Goal: Task Accomplishment & Management: Use online tool/utility

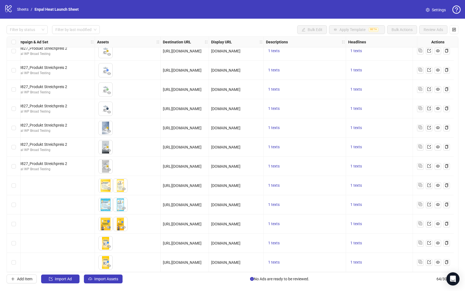
scroll to position [1006, 0]
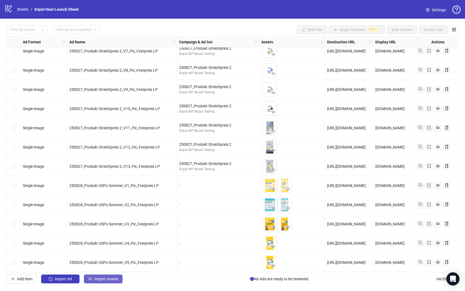
click at [104, 278] on span "Import Assets" at bounding box center [106, 278] width 24 height 4
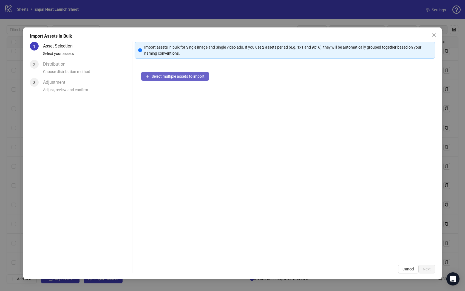
click at [186, 78] on button "Select multiple assets to import" at bounding box center [175, 76] width 68 height 9
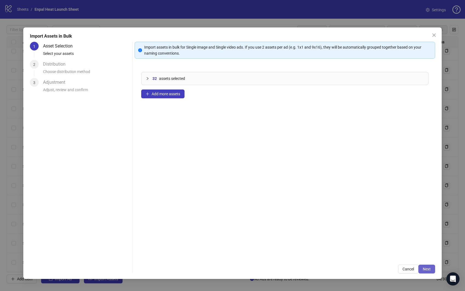
click at [427, 265] on button "Next" at bounding box center [426, 268] width 17 height 9
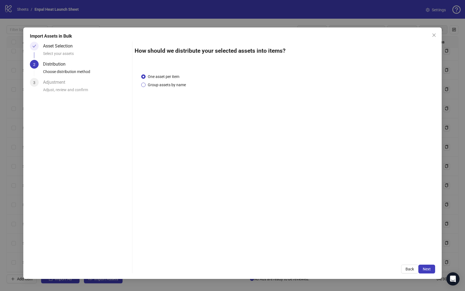
click at [160, 82] on span "Group assets by name" at bounding box center [167, 85] width 43 height 6
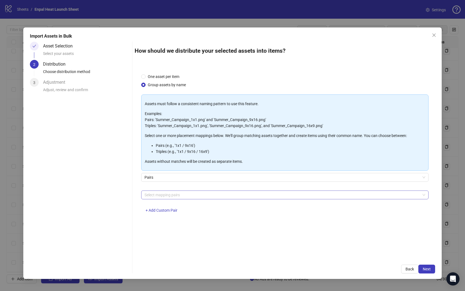
click at [155, 191] on div at bounding box center [281, 195] width 279 height 8
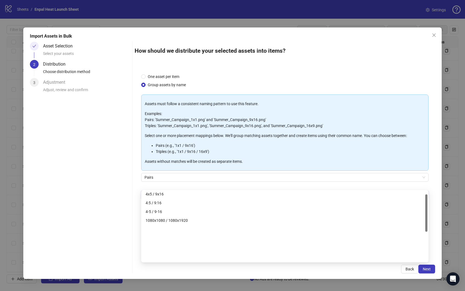
scroll to position [61, 0]
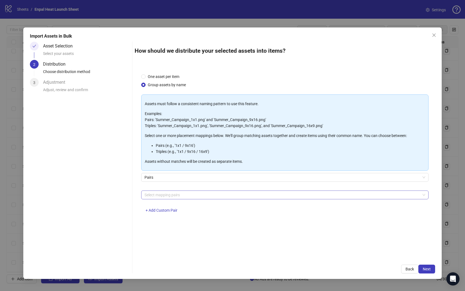
click at [167, 191] on div at bounding box center [281, 195] width 279 height 8
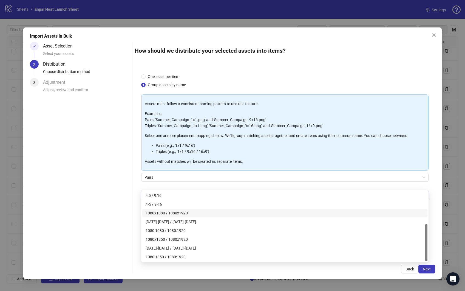
click at [191, 214] on div "1080x1080 / 1080x1920" at bounding box center [285, 213] width 279 height 6
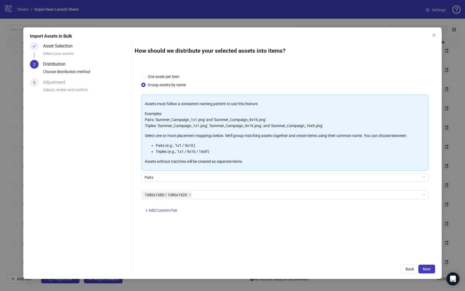
click at [435, 226] on div "One asset per item Group assets by name Assets must follow a consistent naming …" at bounding box center [285, 162] width 301 height 191
click at [428, 269] on span "Next" at bounding box center [427, 269] width 8 height 4
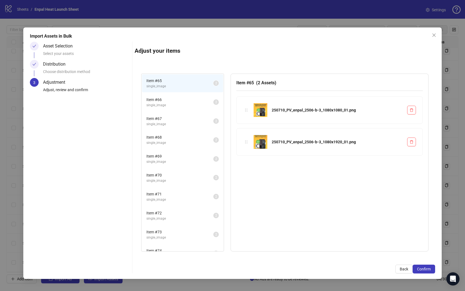
click at [176, 97] on span "Item # 66" at bounding box center [179, 100] width 67 height 6
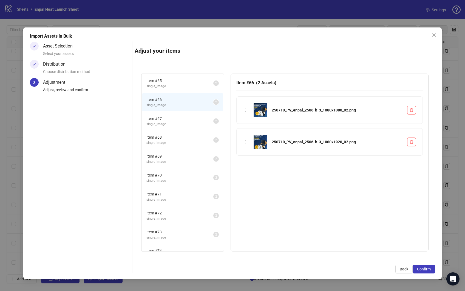
click at [170, 115] on span "Item # 67" at bounding box center [179, 118] width 67 height 6
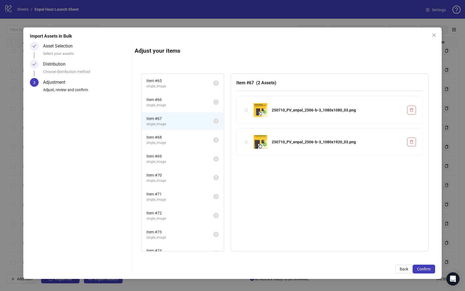
click at [170, 140] on span "single_image" at bounding box center [179, 142] width 67 height 5
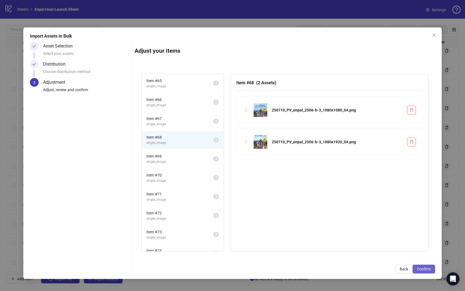
click at [425, 271] on span "Confirm" at bounding box center [424, 269] width 14 height 4
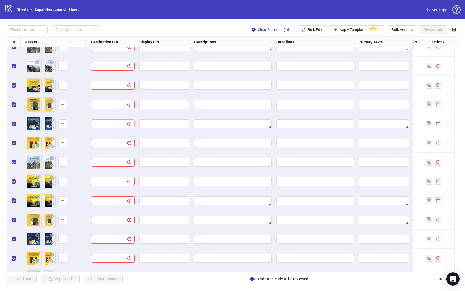
scroll to position [1296, 237]
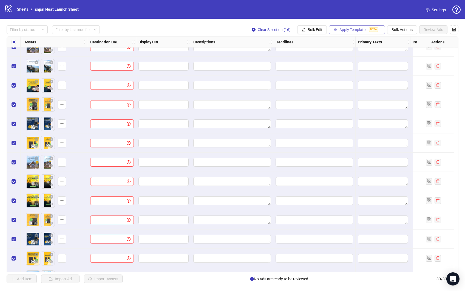
click at [352, 29] on span "Apply Template" at bounding box center [353, 29] width 26 height 4
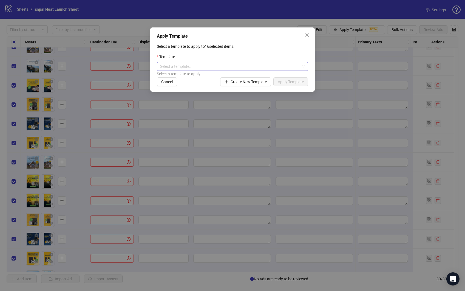
click at [280, 64] on input "search" at bounding box center [230, 66] width 140 height 8
click at [189, 87] on div "PV Broad Testing" at bounding box center [232, 84] width 143 height 6
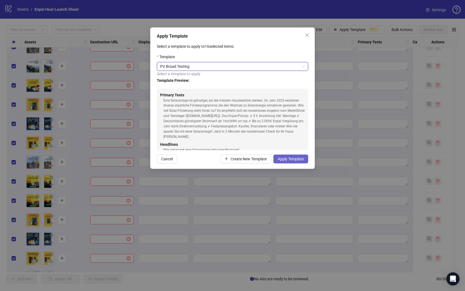
click at [286, 157] on span "Apply Template" at bounding box center [291, 159] width 26 height 4
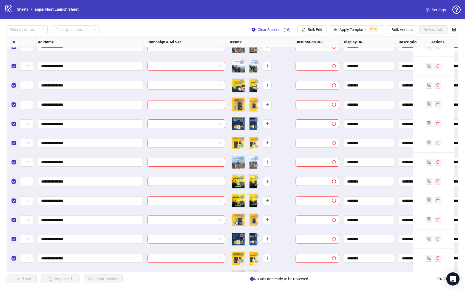
scroll to position [1296, 0]
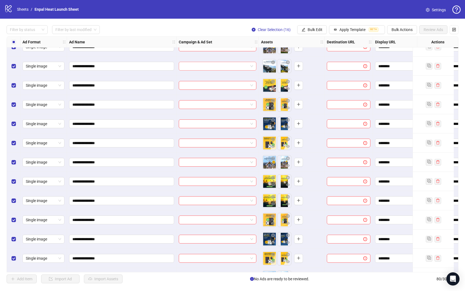
click at [239, 66] on input "search" at bounding box center [215, 66] width 66 height 8
click at [148, 283] on div "**********" at bounding box center [232, 154] width 465 height 271
click at [148, 21] on div "**********" at bounding box center [232, 154] width 465 height 271
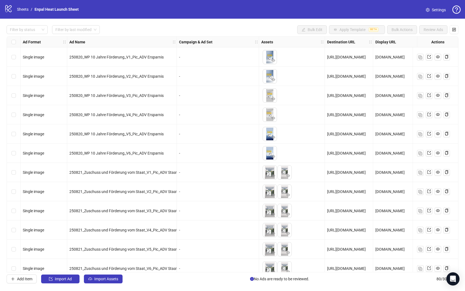
click at [138, 28] on div "Filter by status Filter by last modified Bulk Edit Apply Template BETA Bulk Act…" at bounding box center [233, 29] width 452 height 9
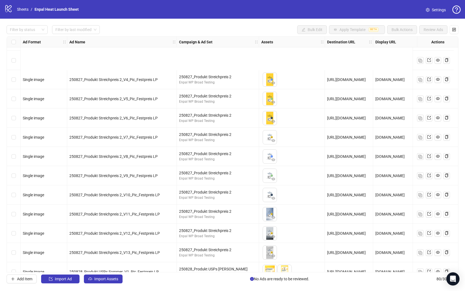
scroll to position [1314, 0]
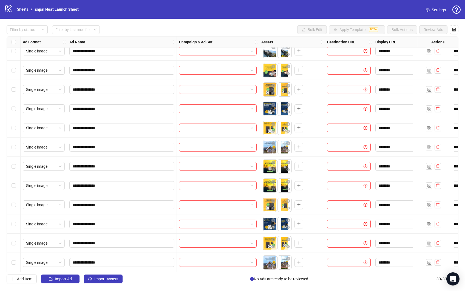
click at [16, 259] on div "Select row 80" at bounding box center [14, 262] width 14 height 19
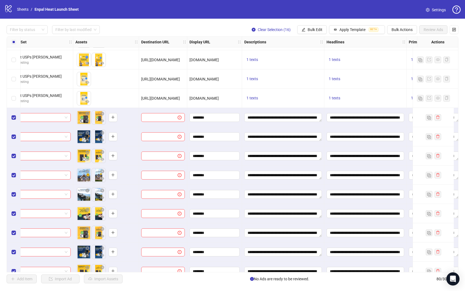
scroll to position [1168, 279]
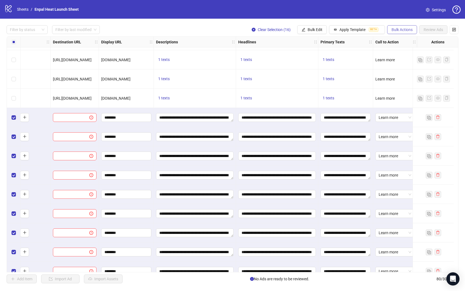
click at [398, 29] on span "Bulk Actions" at bounding box center [402, 29] width 21 height 4
click at [407, 43] on span "Delete" at bounding box center [410, 41] width 38 height 6
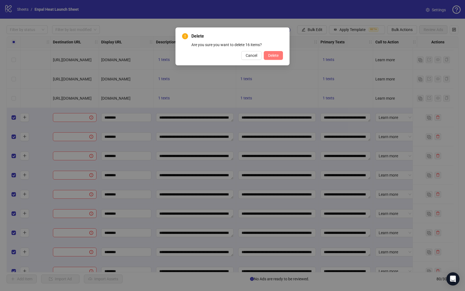
click at [269, 57] on span "Delete" at bounding box center [273, 55] width 10 height 4
